Goal: Information Seeking & Learning: Learn about a topic

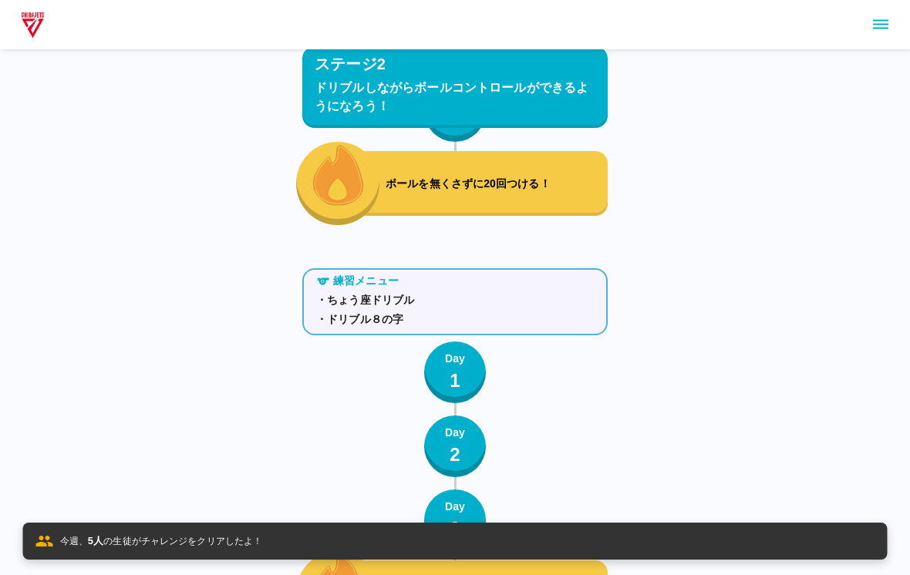
scroll to position [3702, 0]
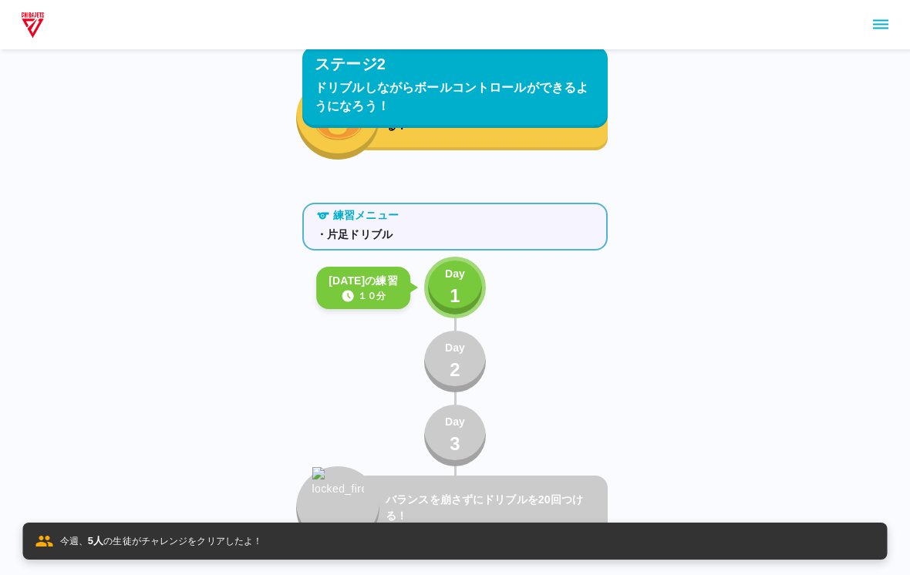
click at [449, 297] on div "Day 1" at bounding box center [455, 288] width 20 height 44
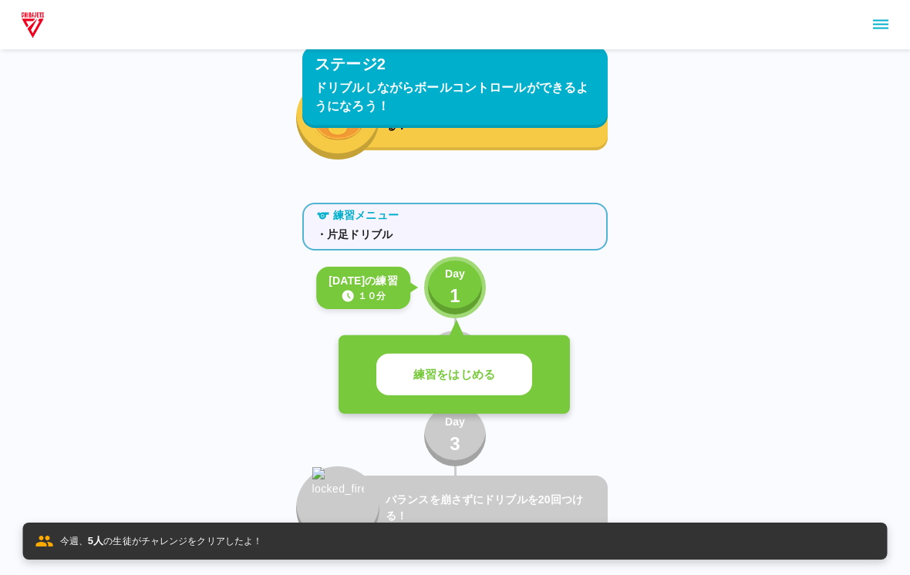
click at [478, 380] on p "練習をはじめる" at bounding box center [454, 375] width 82 height 18
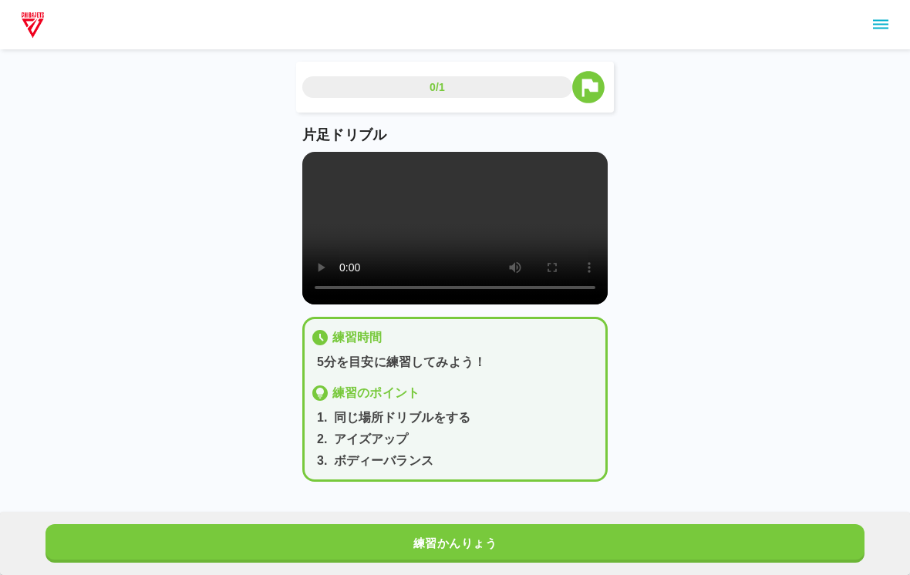
click at [488, 263] on video at bounding box center [454, 228] width 305 height 153
click at [510, 298] on video at bounding box center [454, 228] width 305 height 153
click at [341, 163] on video at bounding box center [454, 228] width 305 height 153
click at [454, 224] on video at bounding box center [454, 228] width 305 height 153
click at [451, 227] on video at bounding box center [454, 228] width 305 height 153
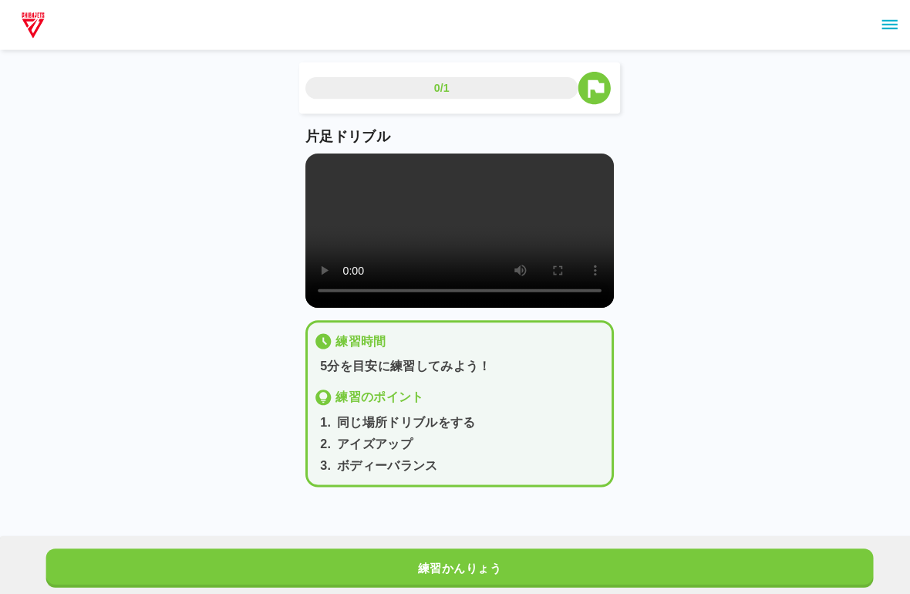
click at [319, 160] on video at bounding box center [454, 228] width 305 height 153
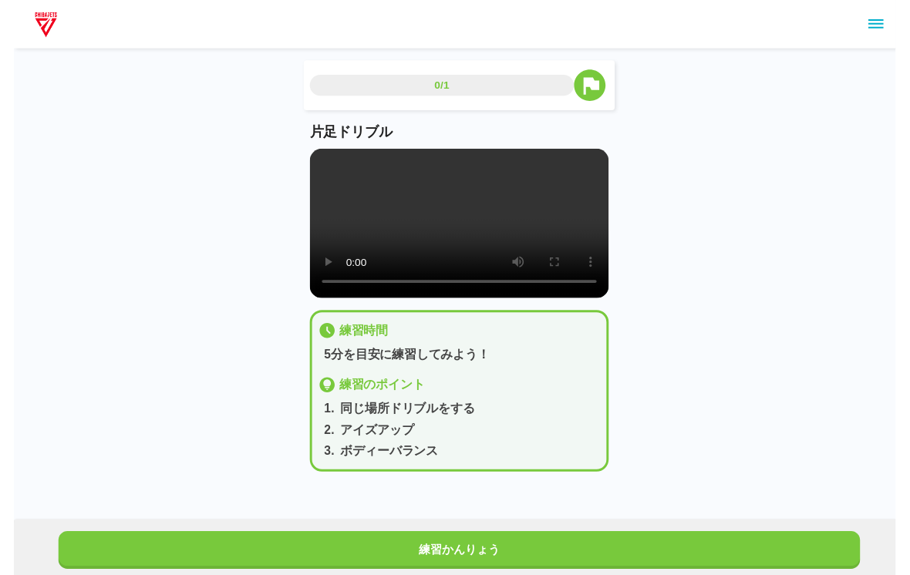
scroll to position [12, 0]
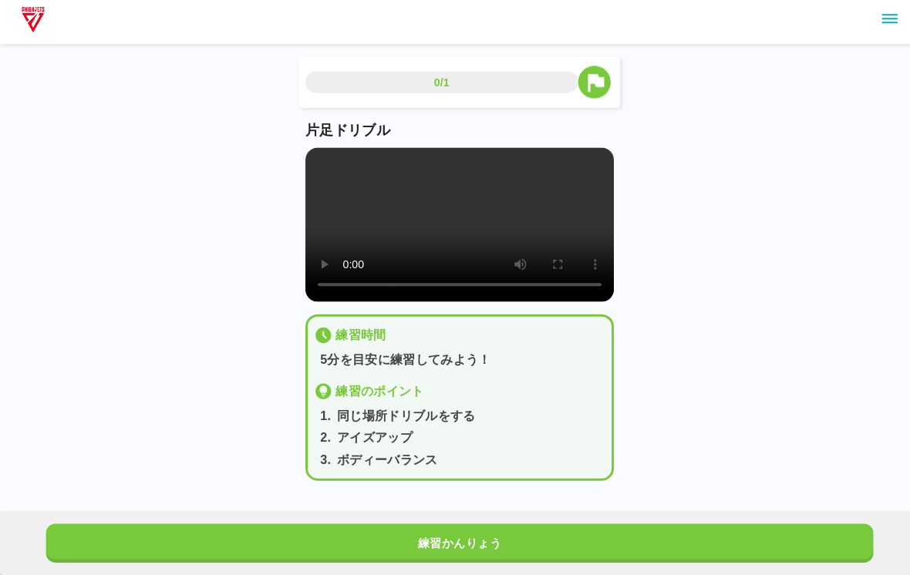
click at [534, 512] on div "練習かんりょう" at bounding box center [455, 543] width 910 height 63
click at [669, 525] on button "練習かんりょう" at bounding box center [455, 544] width 819 height 39
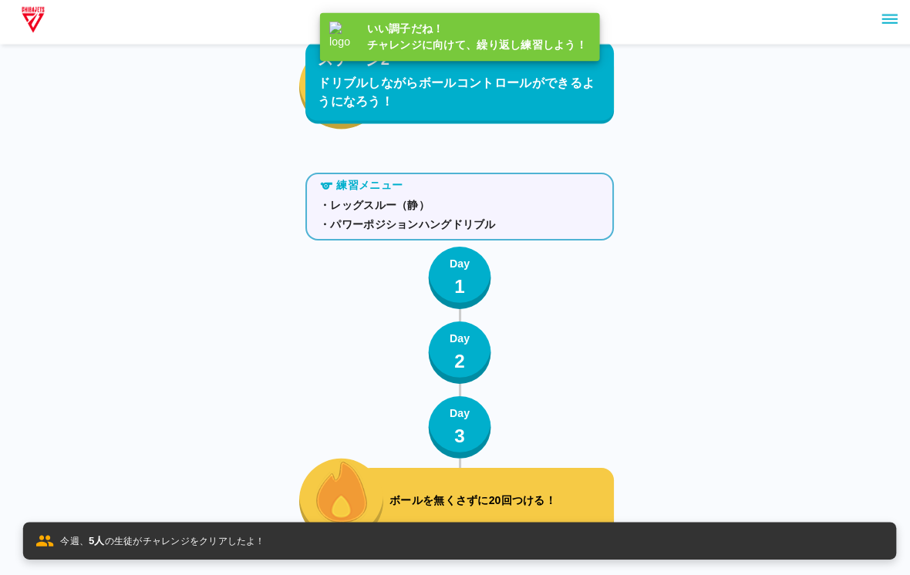
scroll to position [3699, 0]
